Goal: Information Seeking & Learning: Learn about a topic

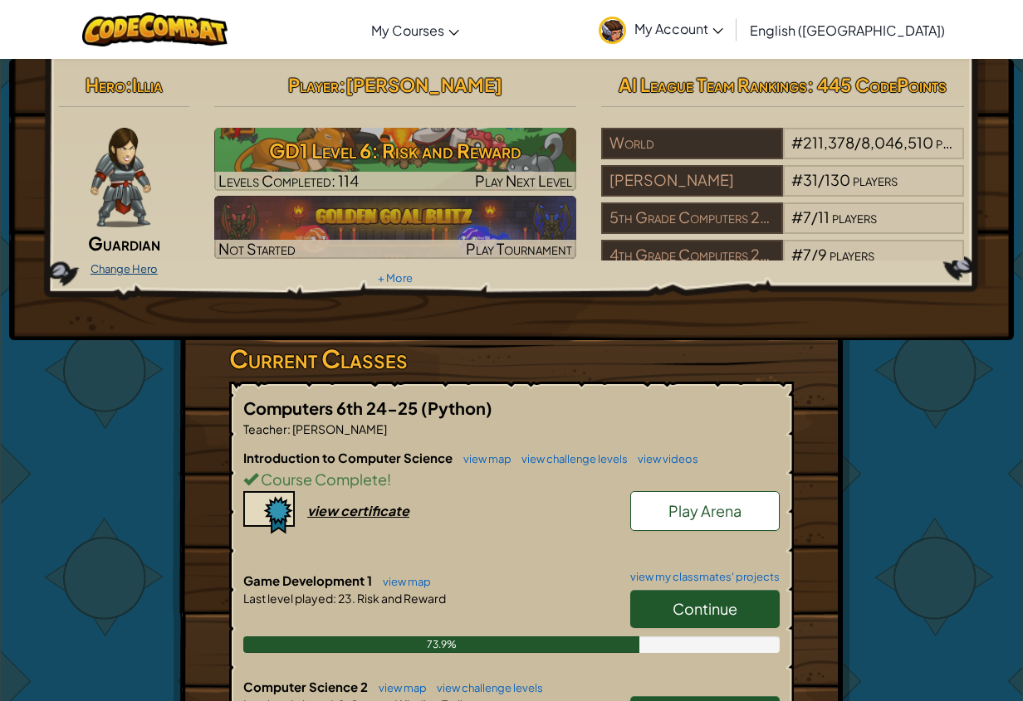
click at [129, 273] on link "Change Hero" at bounding box center [123, 268] width 67 height 13
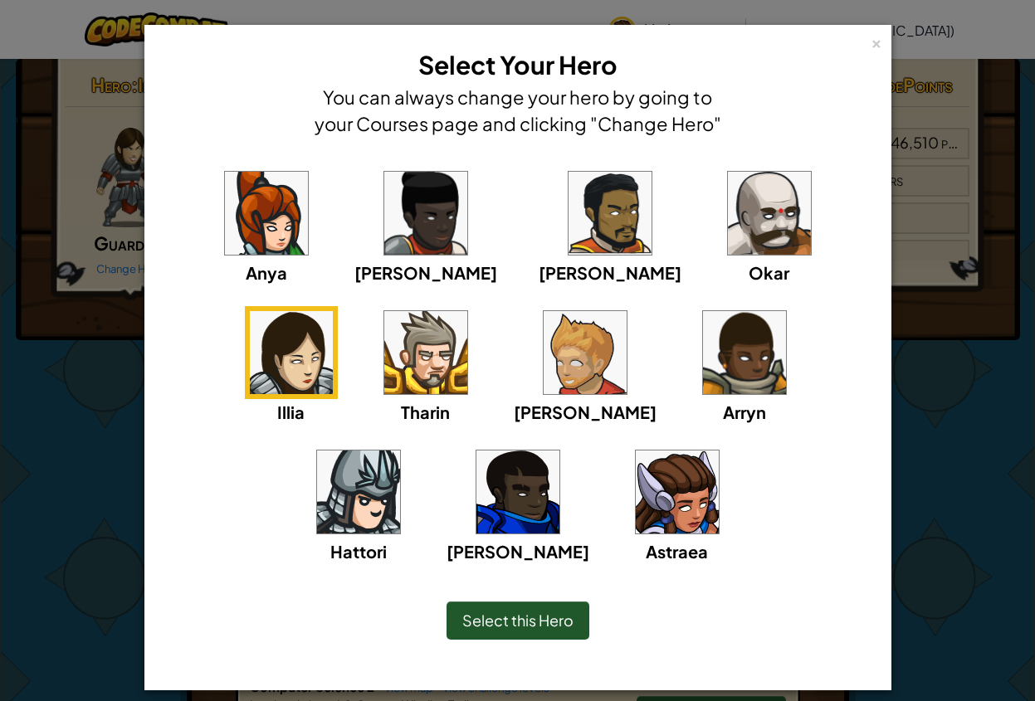
click at [703, 356] on img at bounding box center [744, 352] width 83 height 83
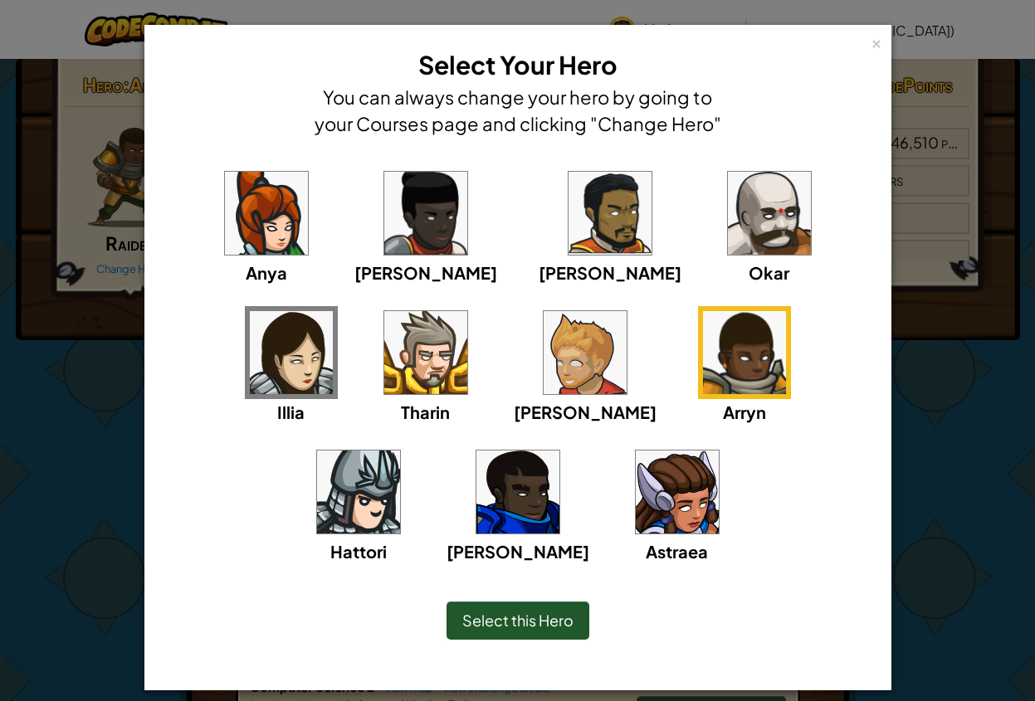
drag, startPoint x: 504, startPoint y: 623, endPoint x: 499, endPoint y: 609, distance: 15.8
click at [501, 614] on span "Select this Hero" at bounding box center [517, 620] width 111 height 19
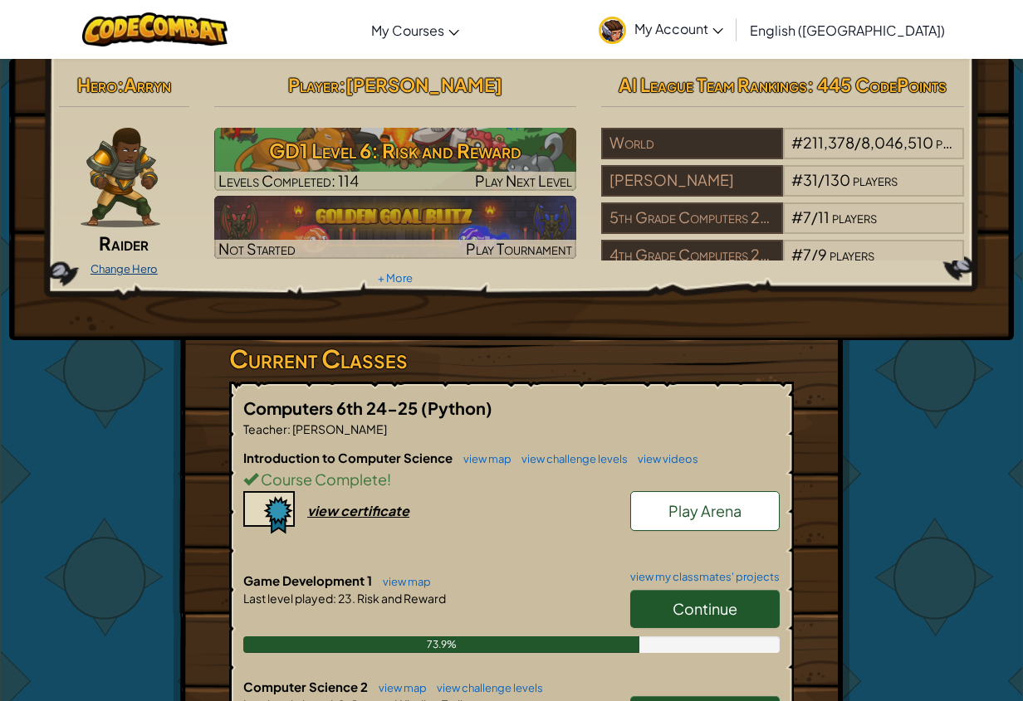
click at [144, 273] on link "Change Hero" at bounding box center [123, 268] width 67 height 13
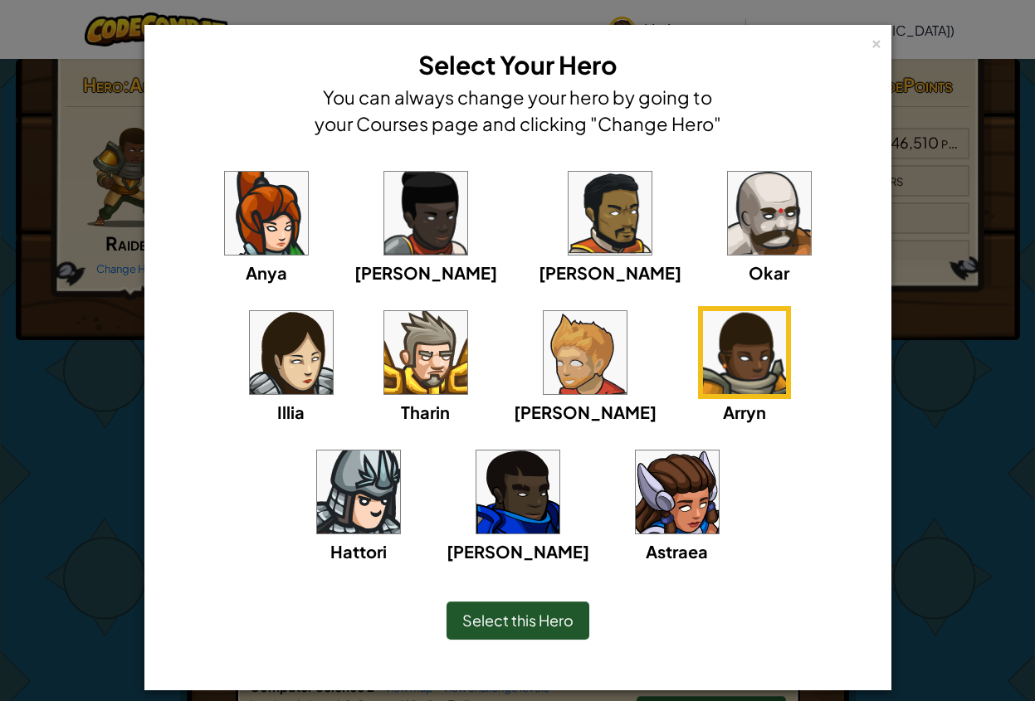
click at [636, 463] on img at bounding box center [677, 492] width 83 height 83
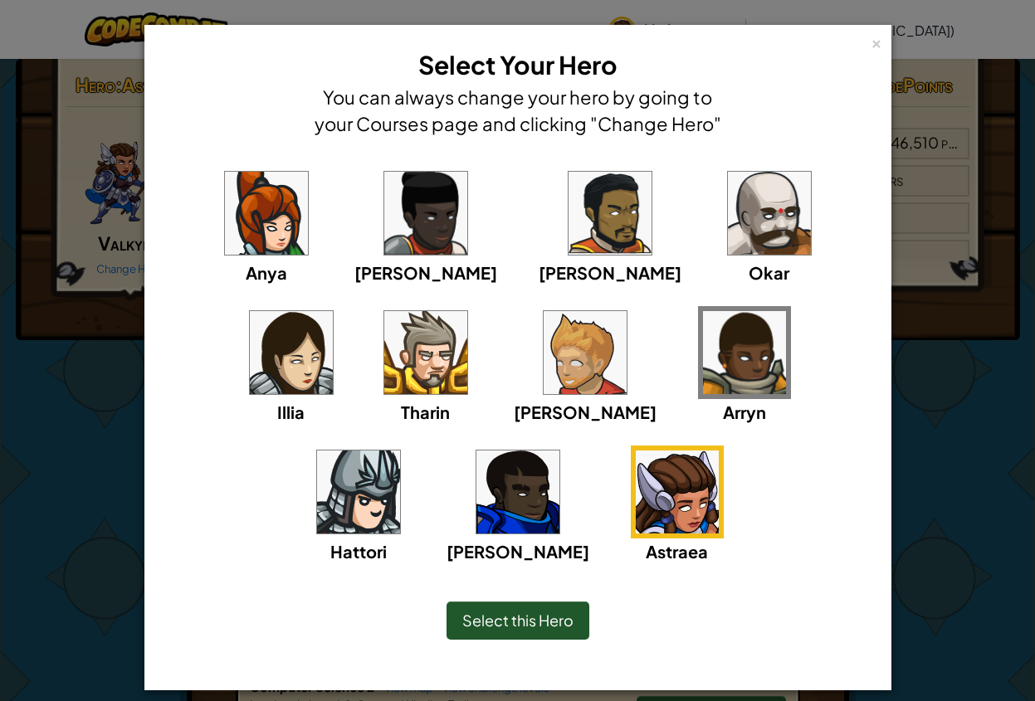
click at [506, 613] on span "Select this Hero" at bounding box center [517, 620] width 111 height 19
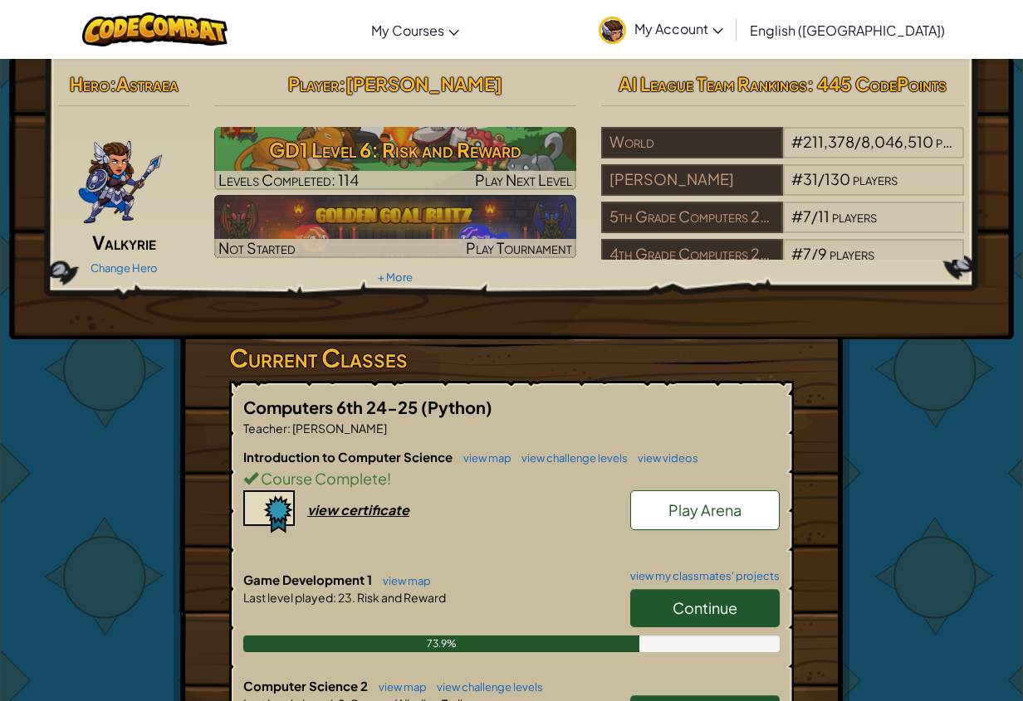
scroll to position [5, 0]
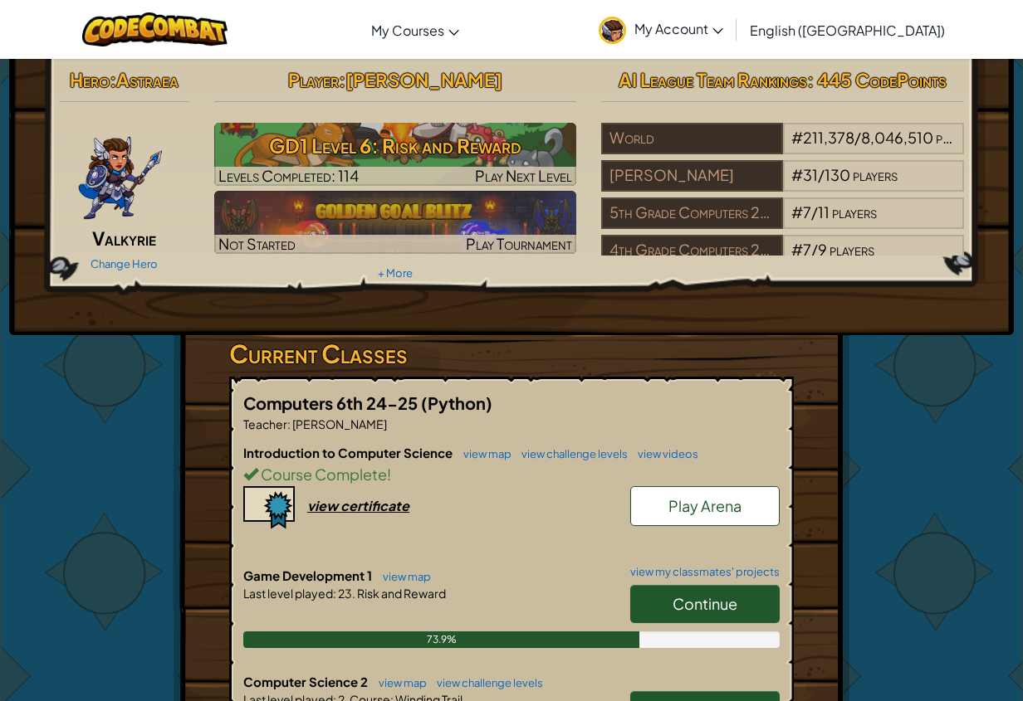
drag, startPoint x: 689, startPoint y: 590, endPoint x: 675, endPoint y: 582, distance: 16.4
click at [688, 589] on link "Continue" at bounding box center [704, 604] width 149 height 38
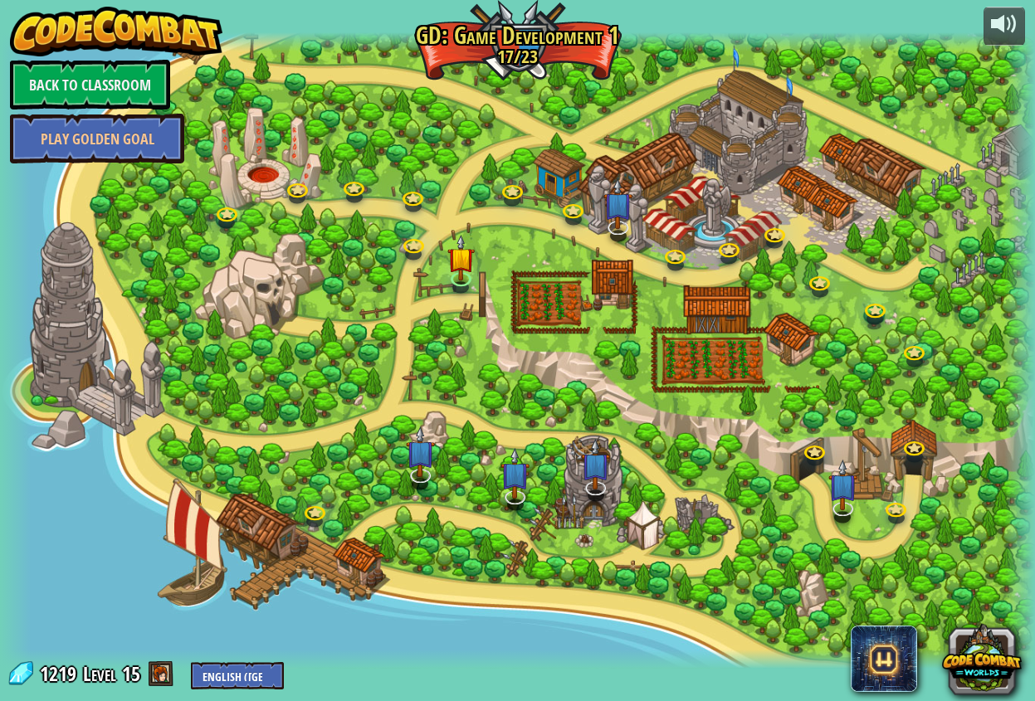
click at [699, 603] on div at bounding box center [517, 350] width 1035 height 636
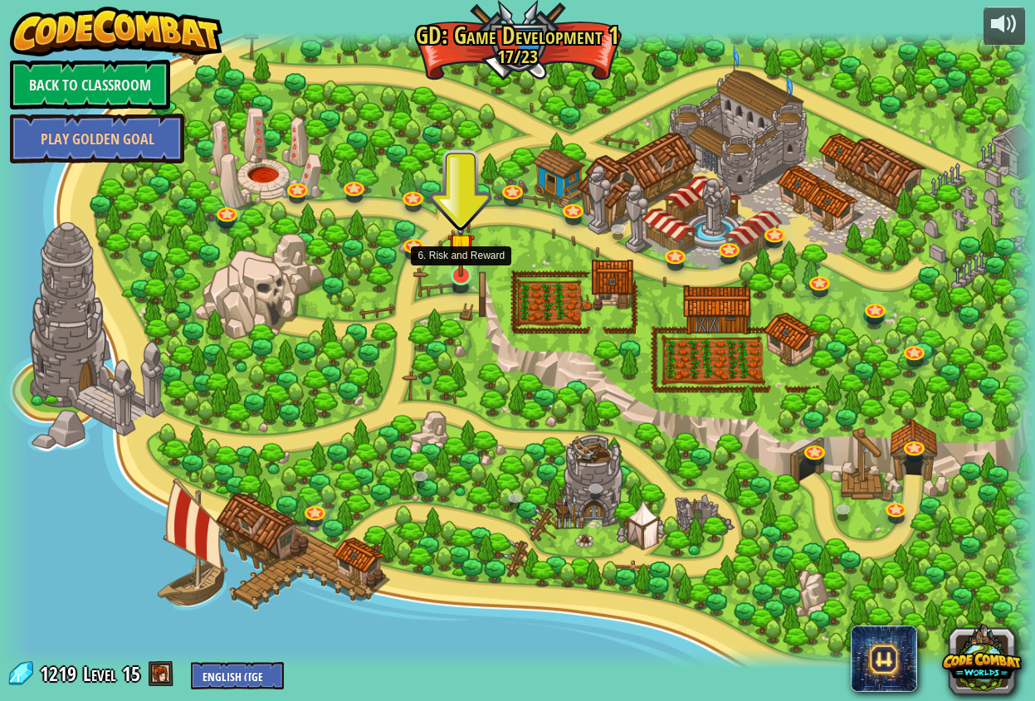
click at [467, 261] on img at bounding box center [460, 246] width 27 height 61
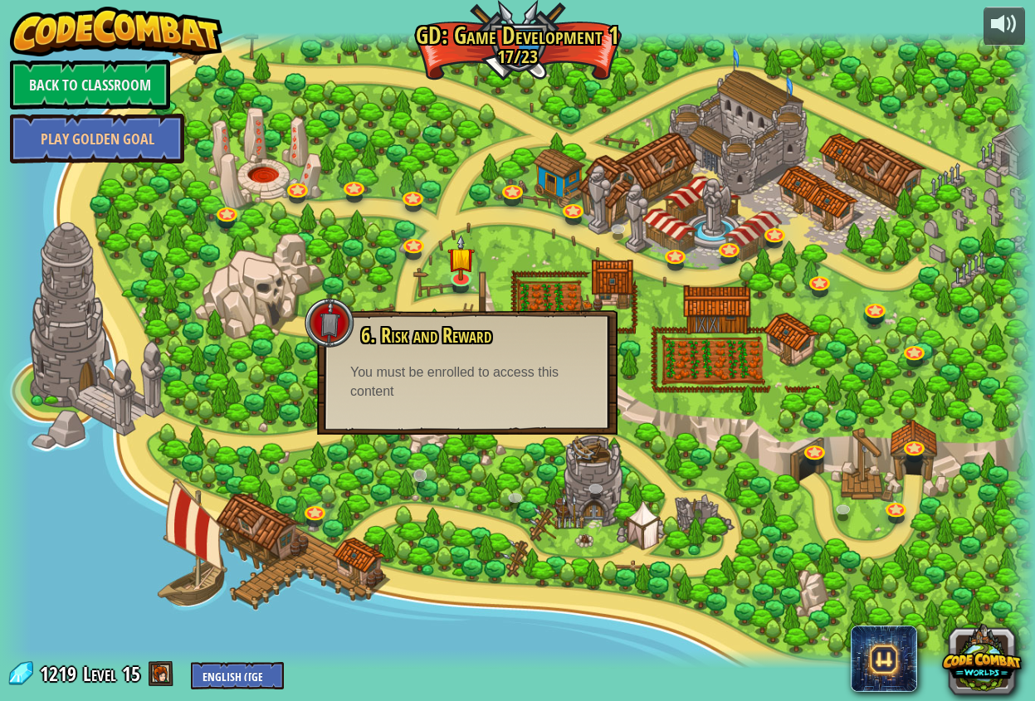
click at [438, 481] on div "3. Hero's Journey Spawn a player, and set a destination. Play 2. Click Gait Pla…" at bounding box center [517, 350] width 1035 height 636
drag, startPoint x: 424, startPoint y: 337, endPoint x: 408, endPoint y: 304, distance: 37.1
click at [416, 322] on div "6. Risk and Reward Some treasure is not worth the risk. You must be enrolled to…" at bounding box center [467, 372] width 301 height 125
click at [311, 240] on div at bounding box center [517, 350] width 1035 height 636
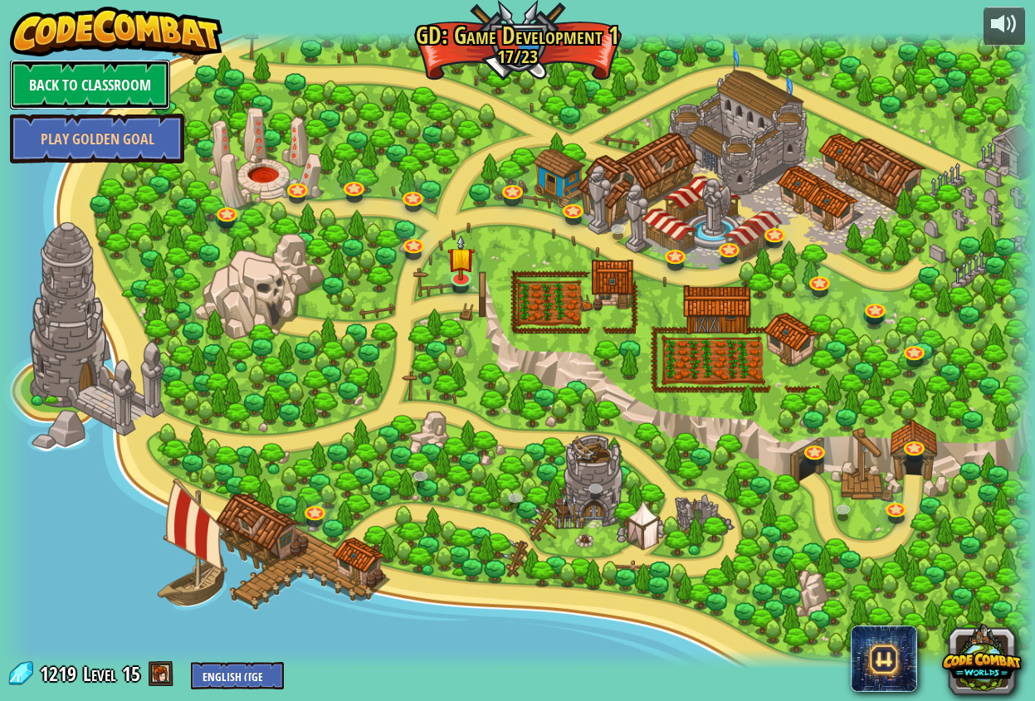
click at [92, 84] on link "Back to Classroom" at bounding box center [90, 85] width 160 height 50
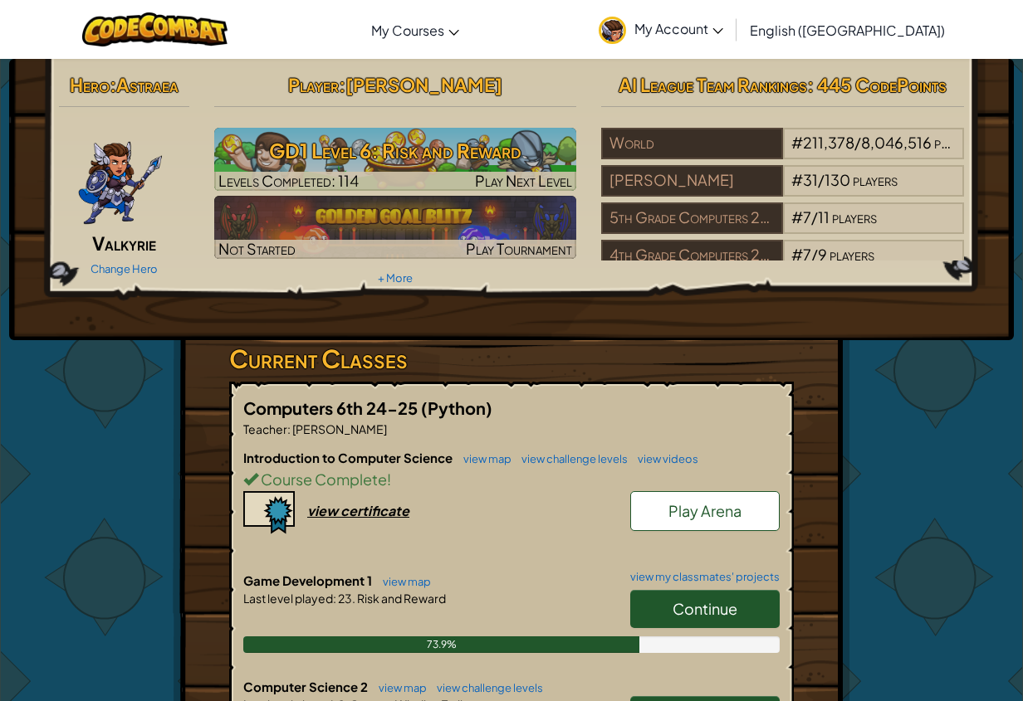
click at [709, 614] on span "Continue" at bounding box center [704, 608] width 65 height 19
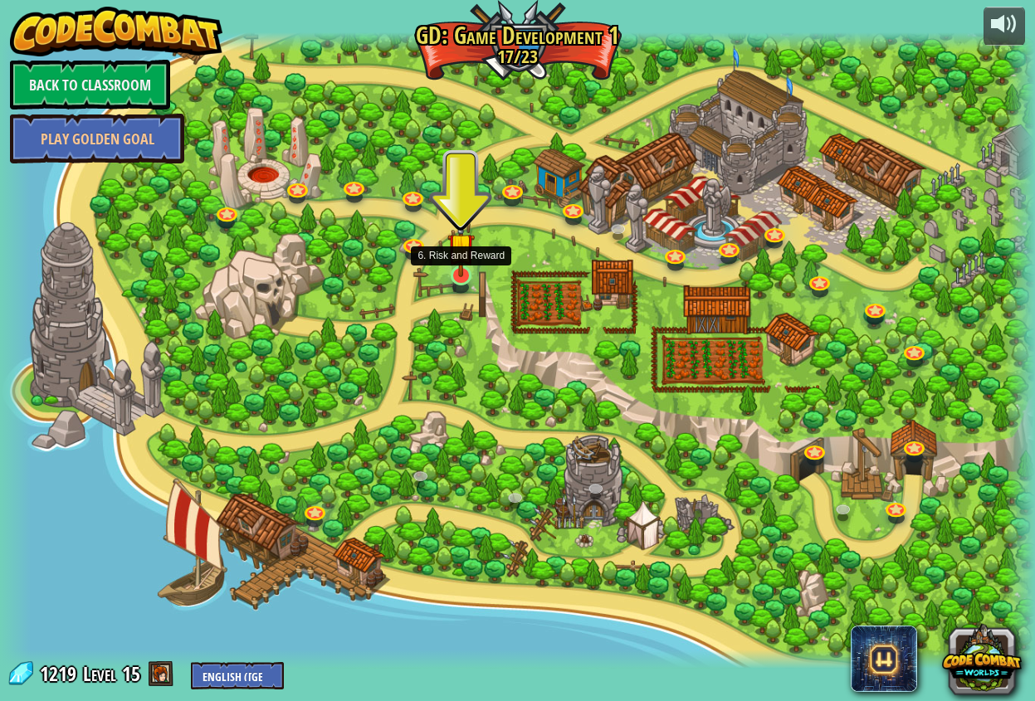
click at [452, 264] on img at bounding box center [460, 246] width 27 height 61
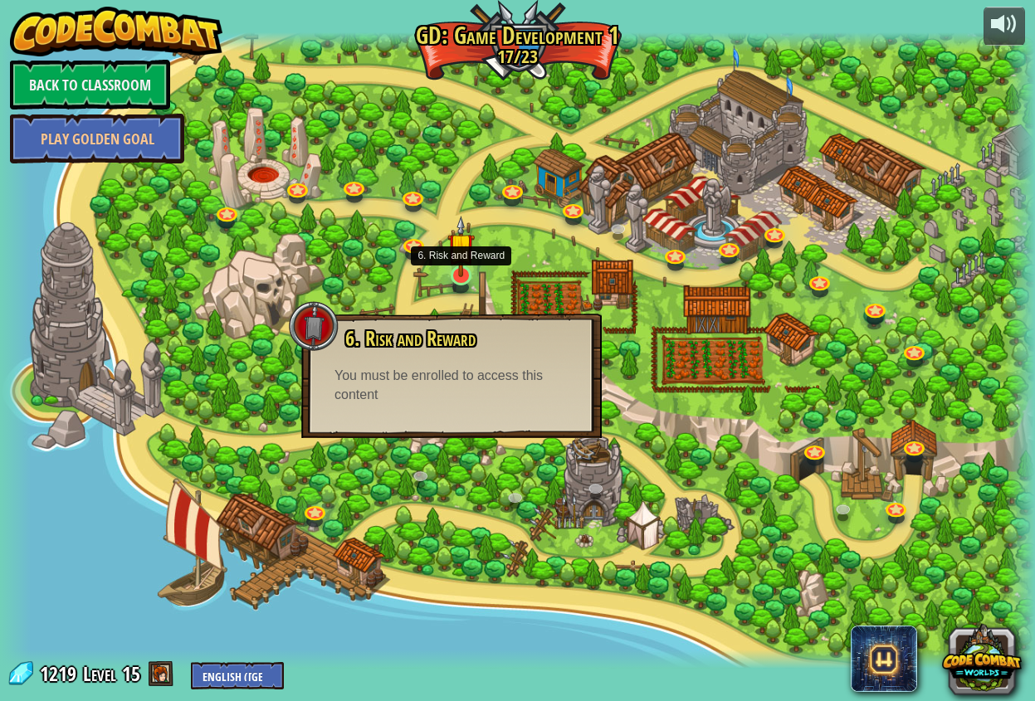
click at [454, 264] on img at bounding box center [460, 246] width 27 height 61
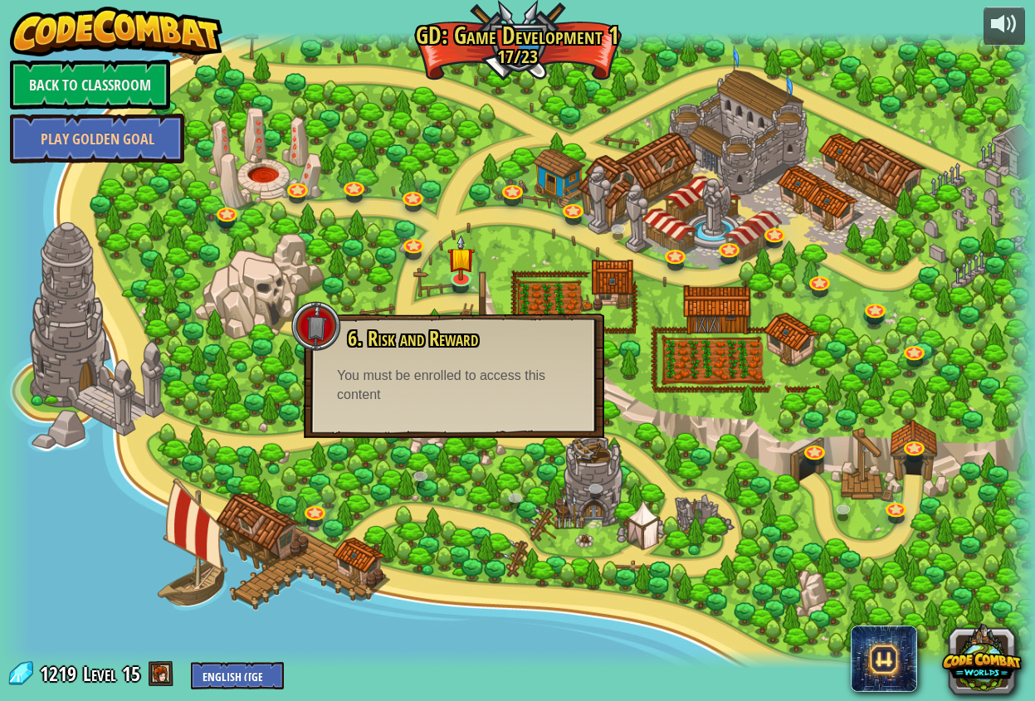
drag, startPoint x: 416, startPoint y: 349, endPoint x: 434, endPoint y: 368, distance: 26.4
click at [425, 356] on div "3. Hero's Journey Spawn a player, and set a destination. Play 2. Click Gait Pla…" at bounding box center [517, 350] width 1035 height 636
drag, startPoint x: 361, startPoint y: 172, endPoint x: 365, endPoint y: 179, distance: 8.5
click at [364, 177] on div at bounding box center [517, 350] width 1035 height 636
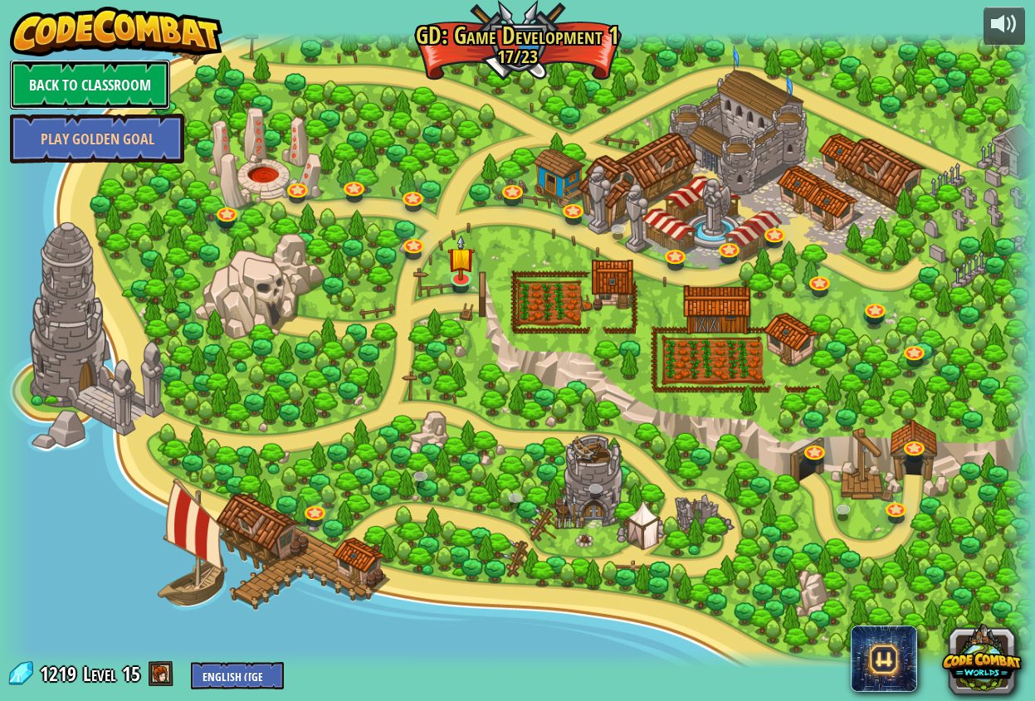
click at [72, 96] on link "Back to Classroom" at bounding box center [90, 85] width 160 height 50
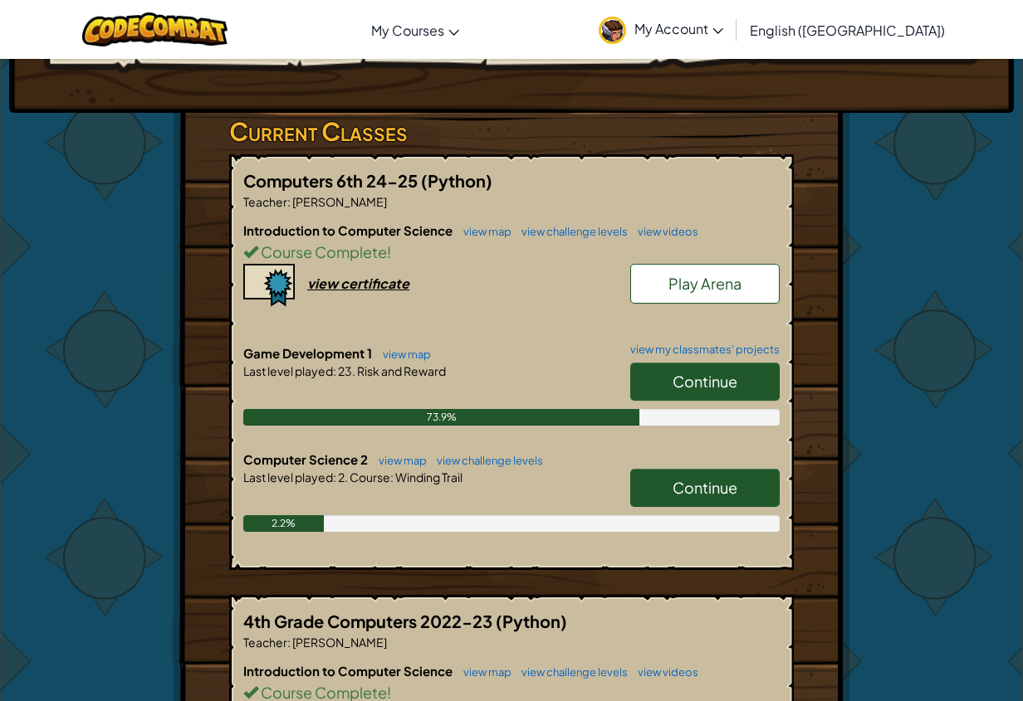
scroll to position [1065, 0]
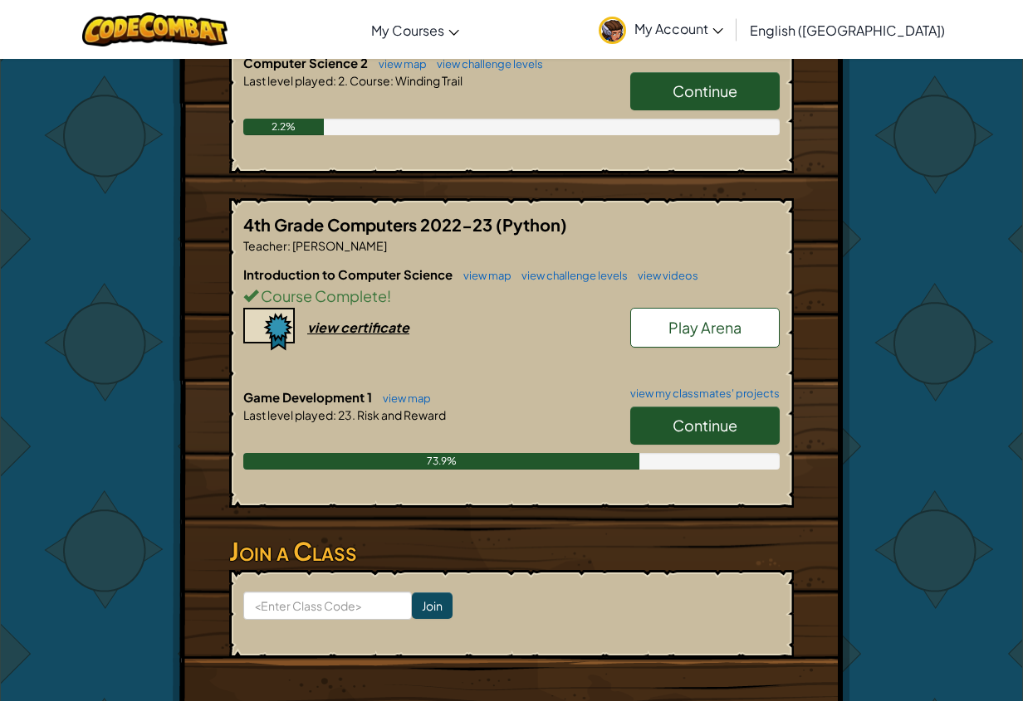
click at [687, 413] on link "Continue" at bounding box center [704, 426] width 149 height 38
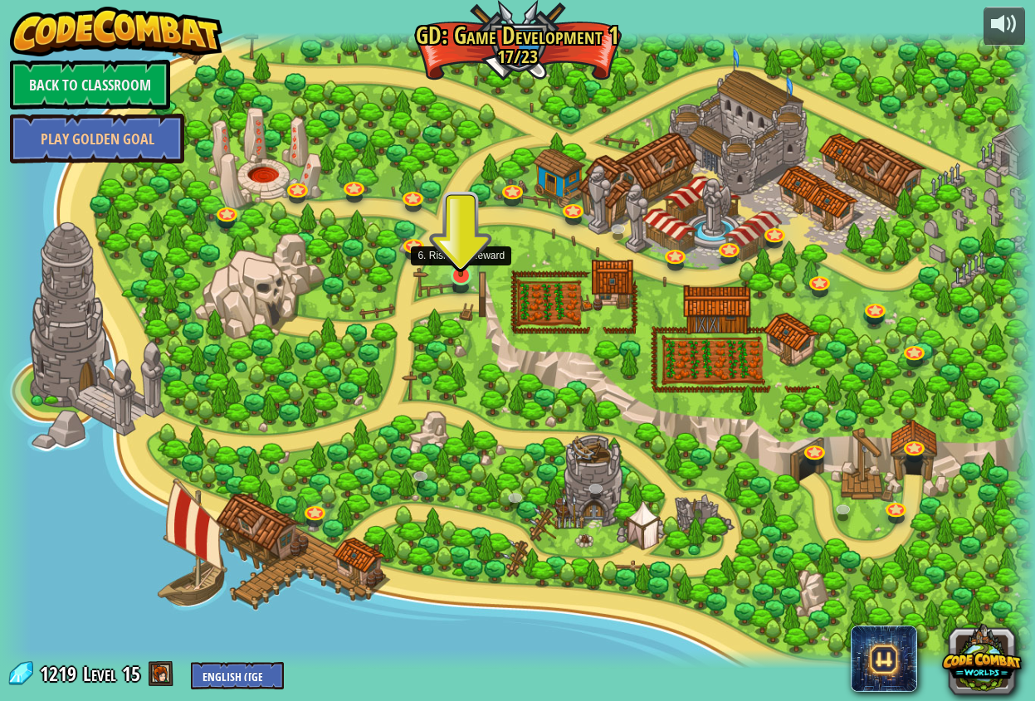
click at [450, 261] on img at bounding box center [460, 246] width 27 height 61
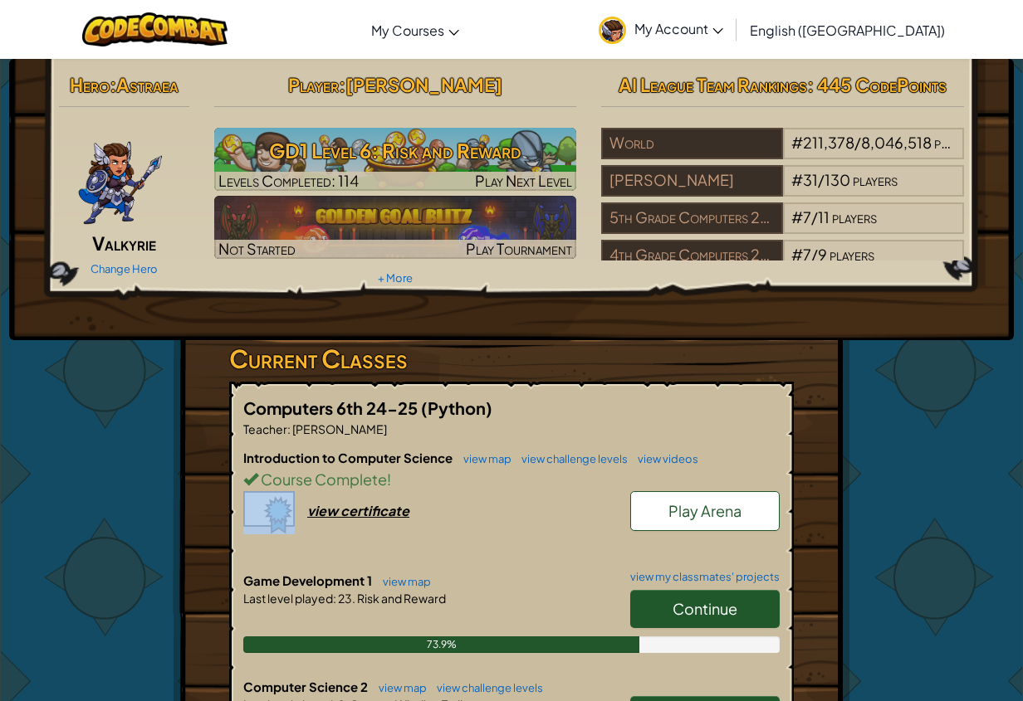
drag, startPoint x: 628, startPoint y: 491, endPoint x: 672, endPoint y: 506, distance: 45.7
click at [648, 495] on div "Introduction to Computer Science view map view challenge levels view videos Cou…" at bounding box center [511, 510] width 536 height 123
